Goal: Task Accomplishment & Management: Manage account settings

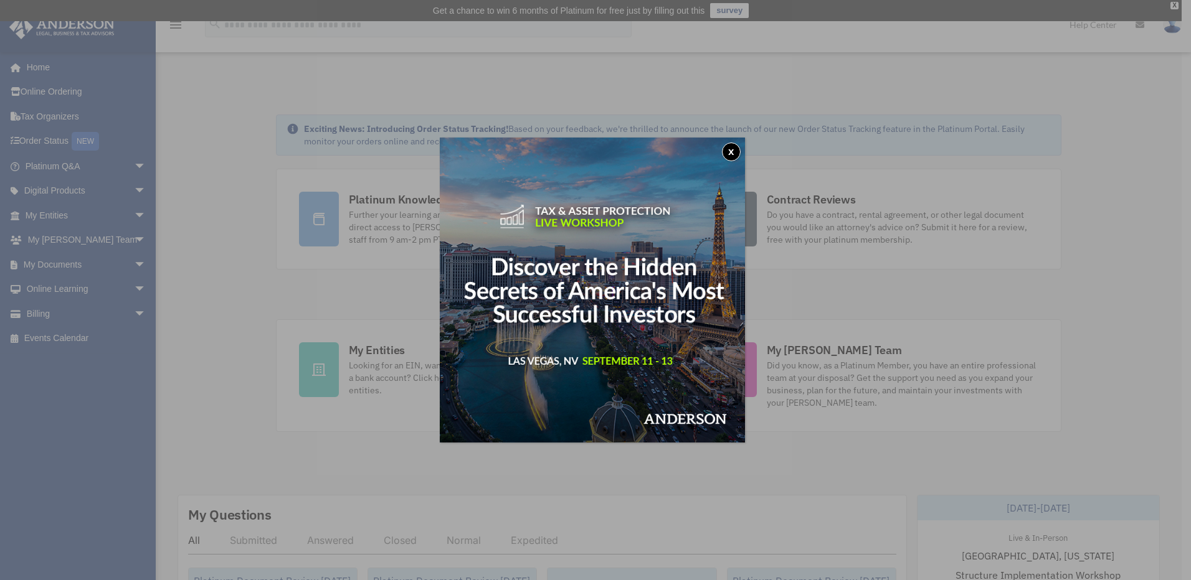
click at [738, 151] on button "x" at bounding box center [731, 152] width 19 height 19
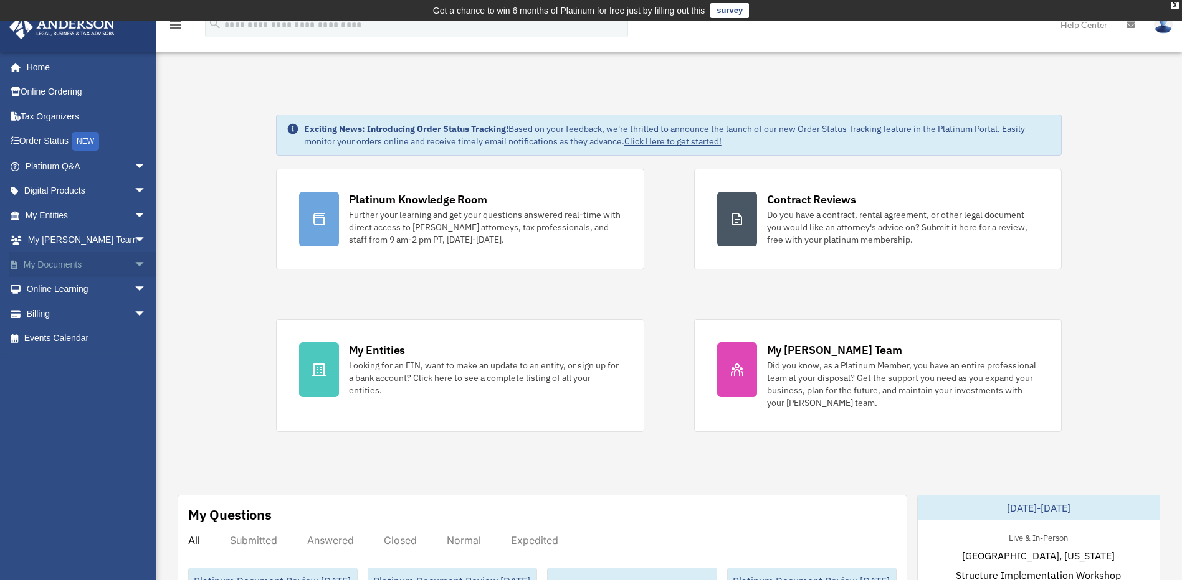
click at [134, 269] on span "arrow_drop_down" at bounding box center [146, 265] width 25 height 26
click at [80, 294] on link "Box" at bounding box center [91, 289] width 148 height 25
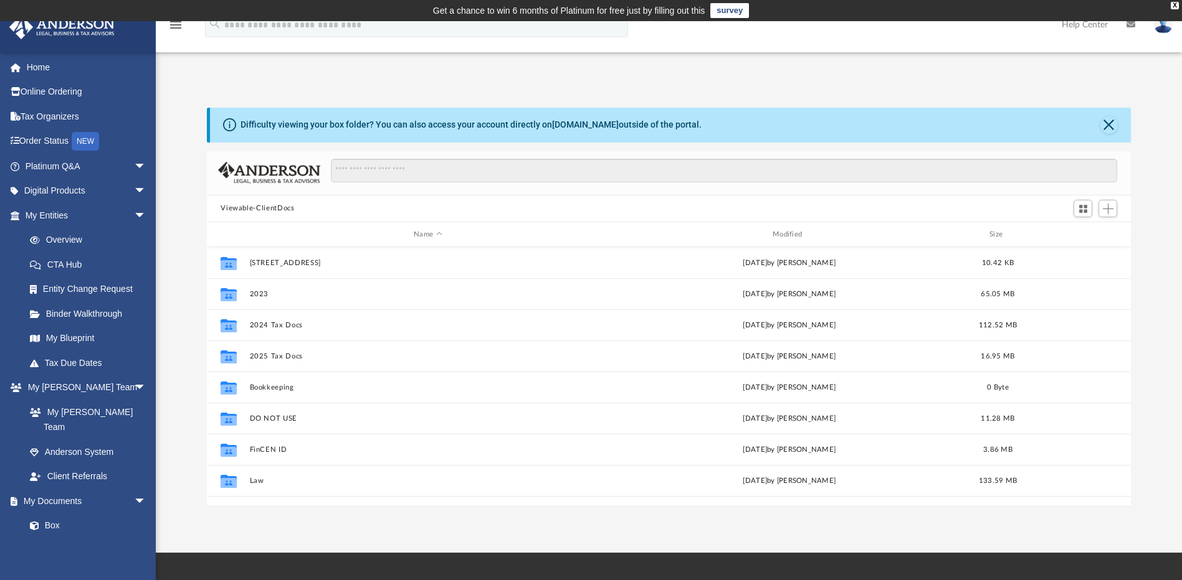
scroll to position [274, 914]
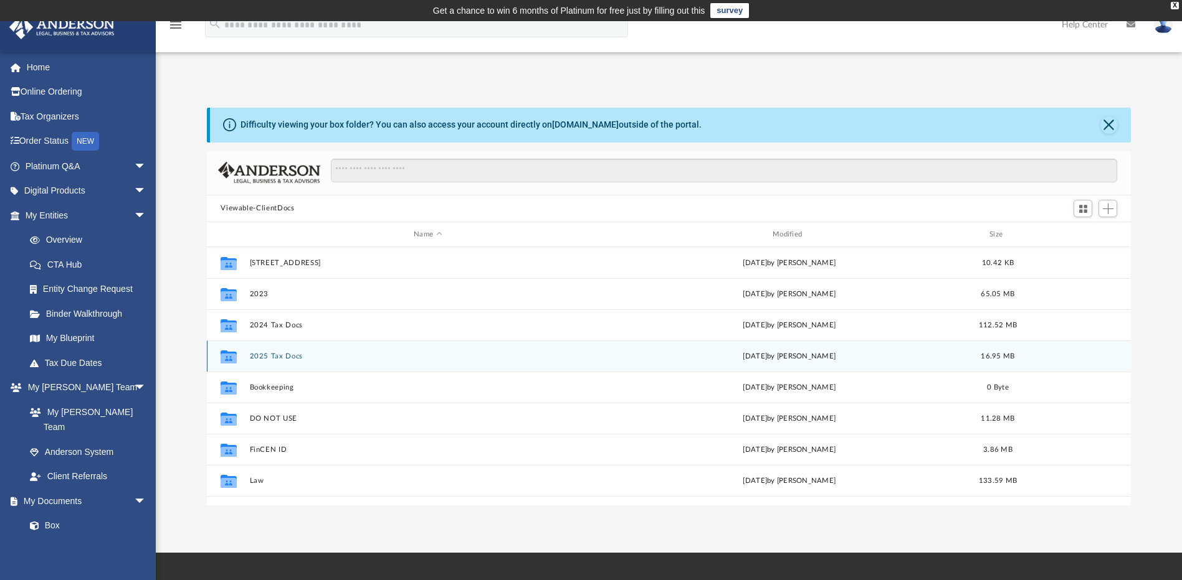
click at [331, 359] on button "2025 Tax Docs" at bounding box center [428, 357] width 356 height 8
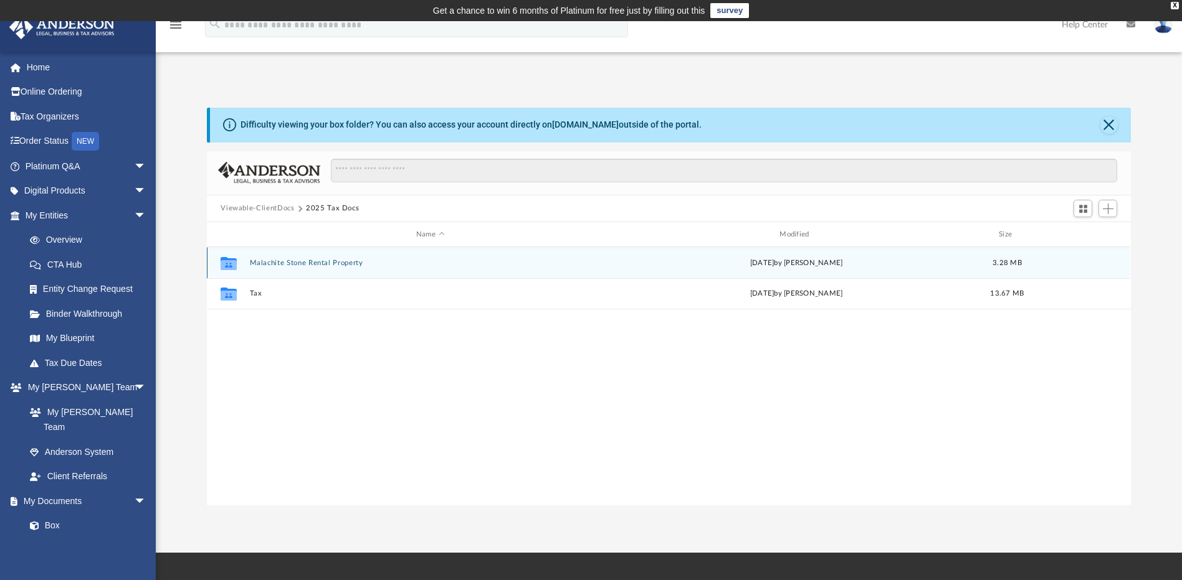
click at [368, 257] on div "Collaborated Folder Malachite Stone Rental Property Tue Jul 8 2025 by Tony Zaku…" at bounding box center [668, 262] width 923 height 31
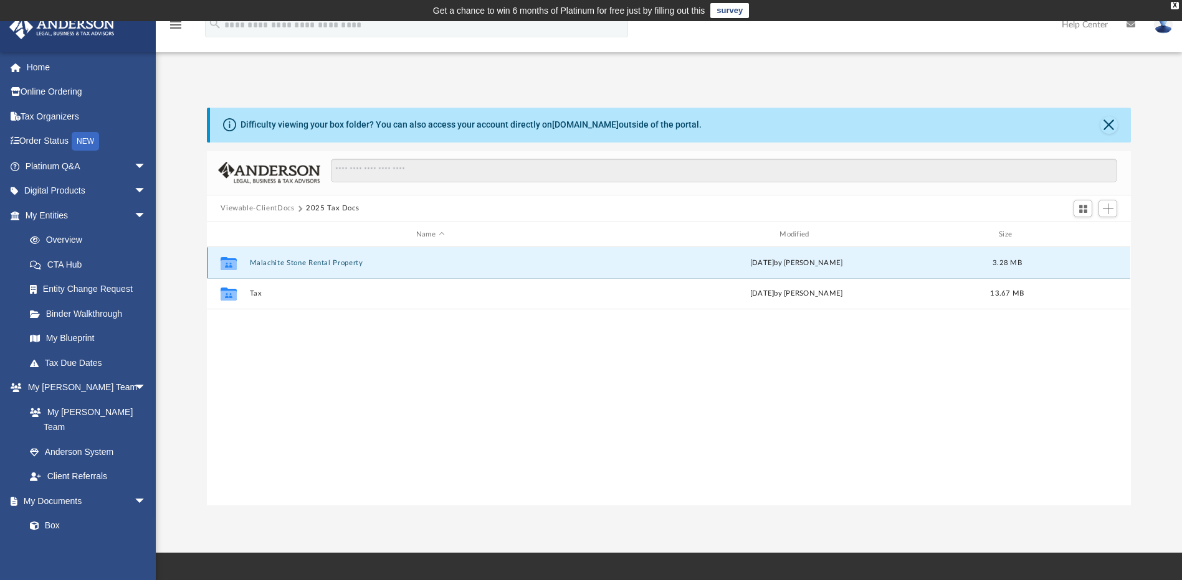
click at [303, 260] on button "Malachite Stone Rental Property" at bounding box center [430, 263] width 361 height 8
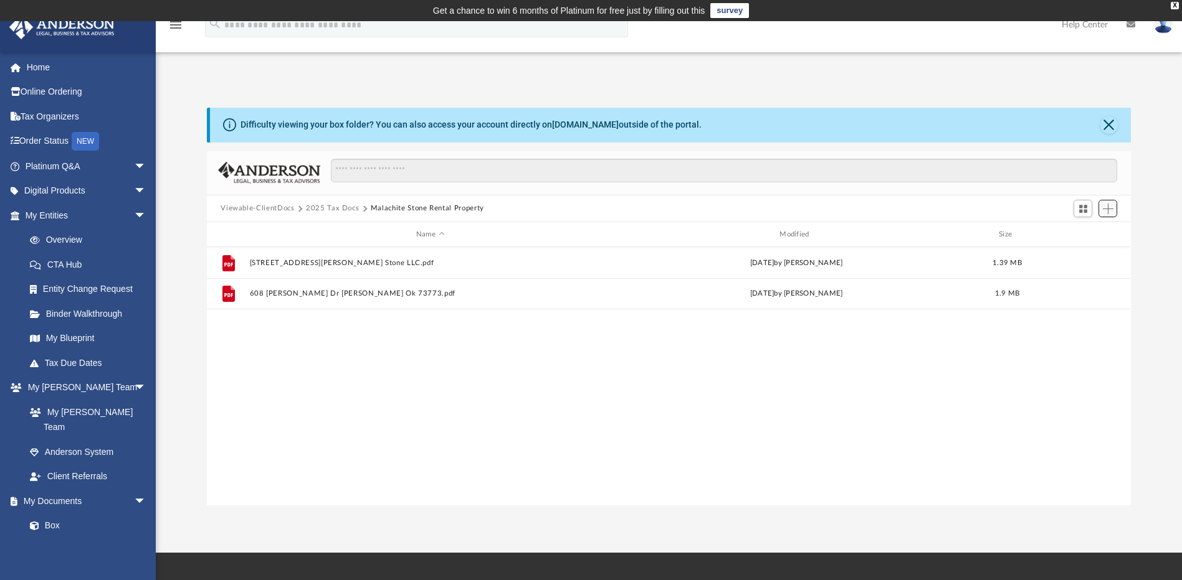
click at [1108, 210] on span "Add" at bounding box center [1107, 209] width 11 height 11
click at [1077, 236] on li "Upload" at bounding box center [1090, 233] width 40 height 13
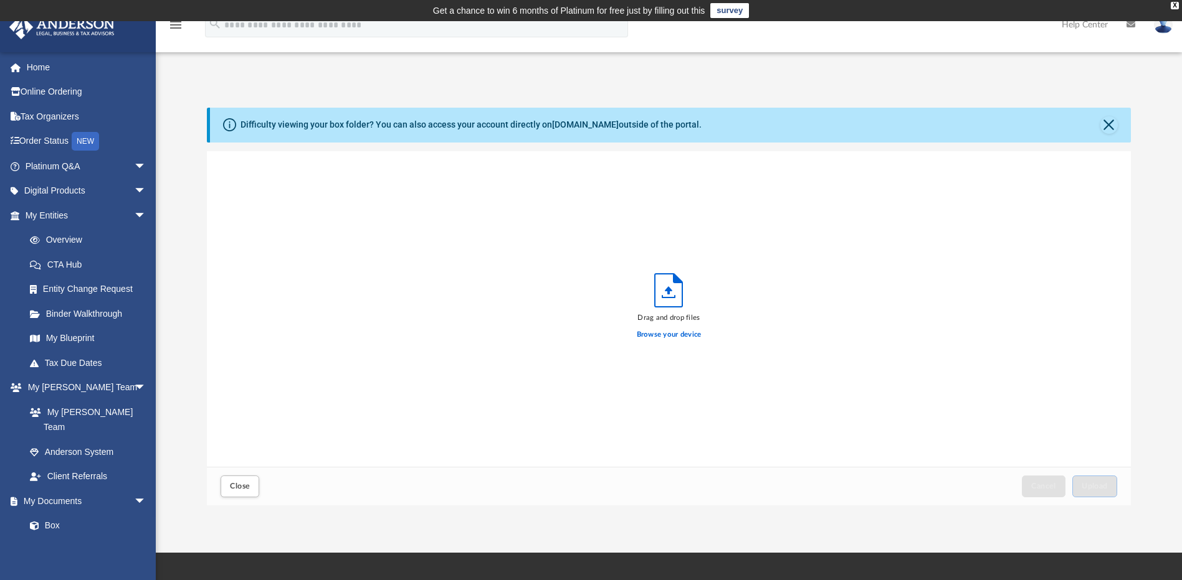
scroll to position [306, 914]
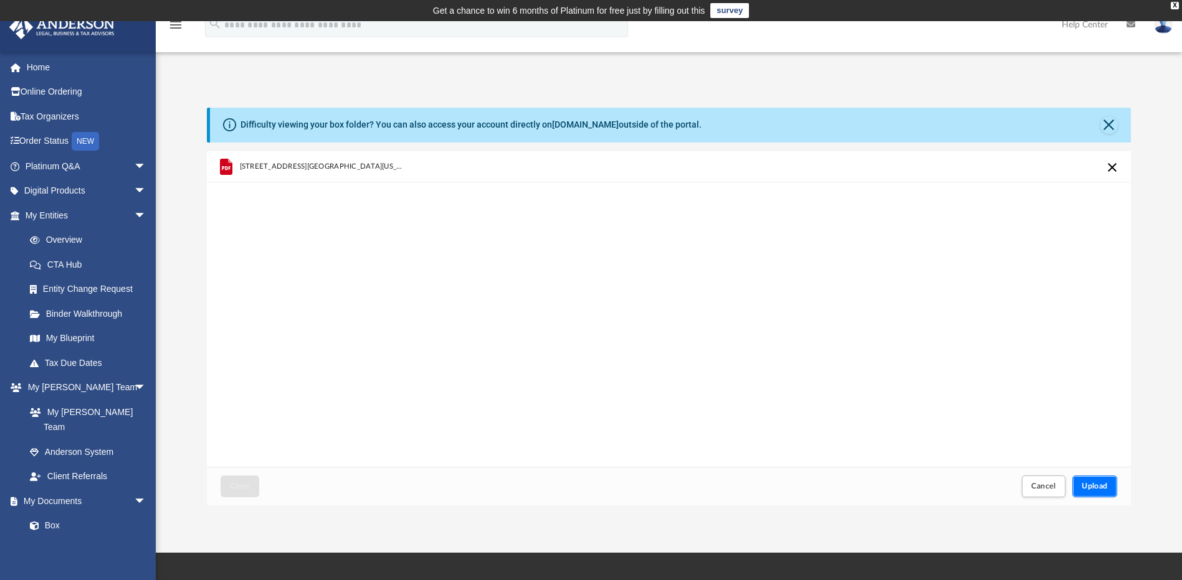
click at [1089, 480] on button "Upload" at bounding box center [1094, 487] width 45 height 22
click at [229, 485] on button "Close" at bounding box center [239, 487] width 39 height 22
